Goal: Task Accomplishment & Management: Use online tool/utility

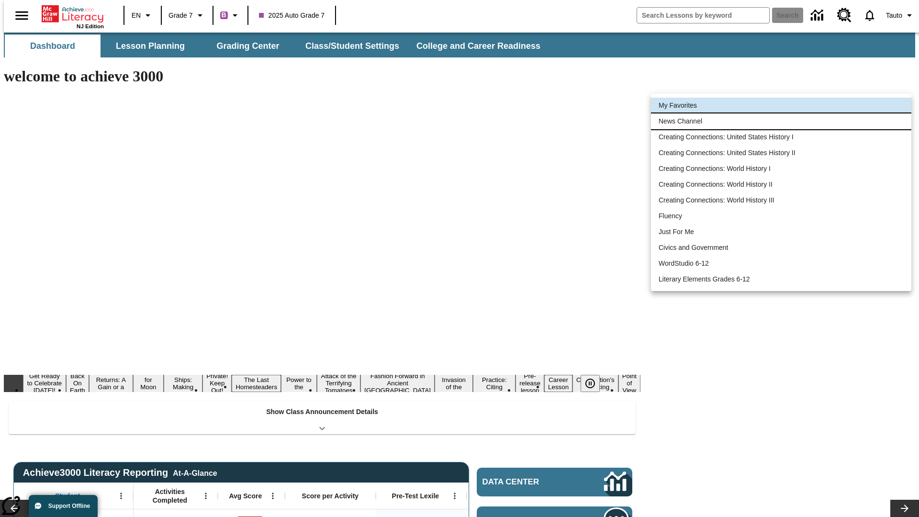
click at [781, 121] on li "News Channel" at bounding box center [781, 121] width 260 height 16
type input "120"
